Goal: Check status: Check status

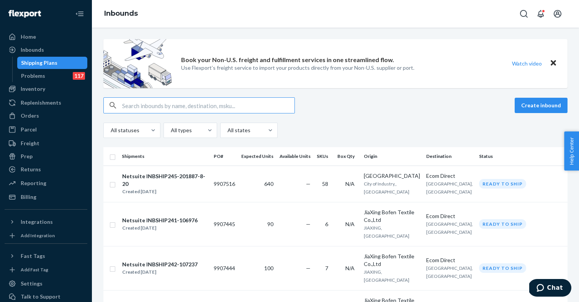
click at [136, 106] on input "text" at bounding box center [208, 105] width 172 height 15
click at [43, 92] on div "Inventory" at bounding box center [33, 89] width 25 height 8
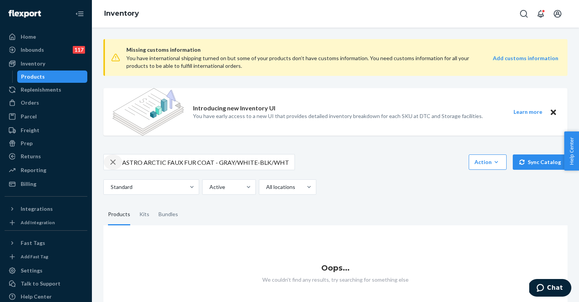
click at [114, 161] on icon "button" at bounding box center [112, 161] width 9 height 15
click at [154, 163] on input "text" at bounding box center [208, 161] width 172 height 15
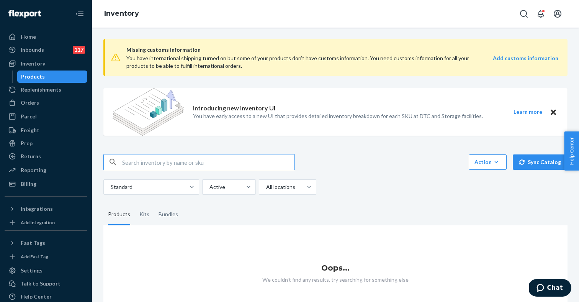
paste input "WA3NS75BEKR2L"
click at [142, 163] on input "WA3NS75BEKR2L" at bounding box center [208, 161] width 172 height 15
click at [151, 165] on input "WA3NS75BEKR2L" at bounding box center [208, 161] width 172 height 15
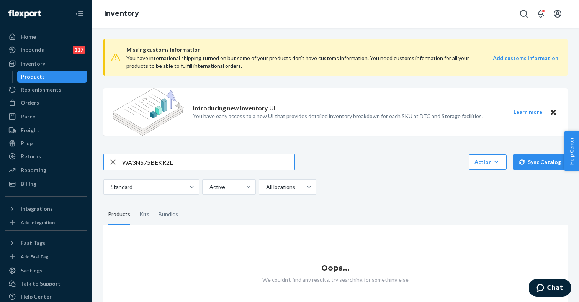
paste input "107538"
type input "107538"
click at [43, 50] on div "Inbounds" at bounding box center [32, 50] width 23 height 8
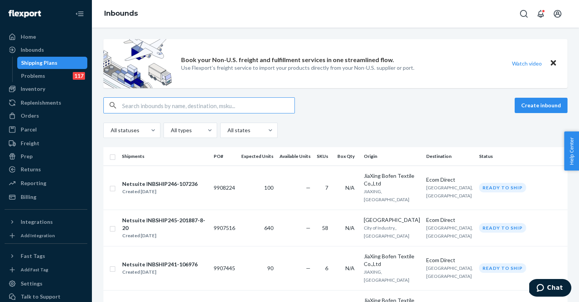
click at [148, 106] on input "text" at bounding box center [208, 105] width 172 height 15
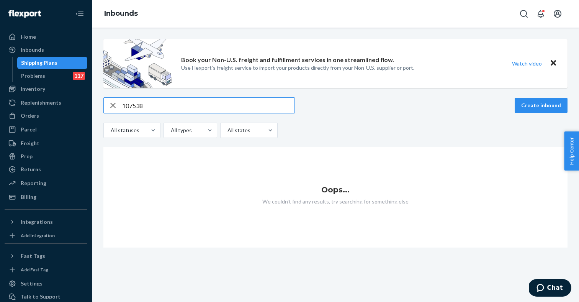
click at [136, 103] on input "107538" at bounding box center [208, 105] width 172 height 15
click at [134, 105] on input "107538" at bounding box center [208, 105] width 172 height 15
paste input "S1906276"
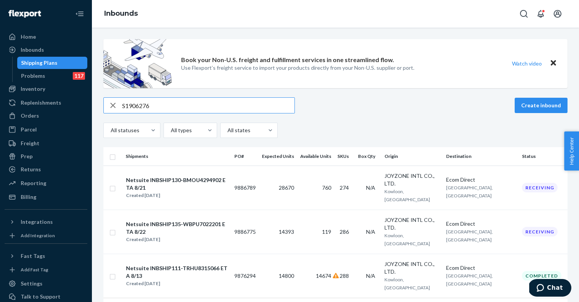
type input "S1906276"
copy td "9886789"
